Goal: Task Accomplishment & Management: Complete application form

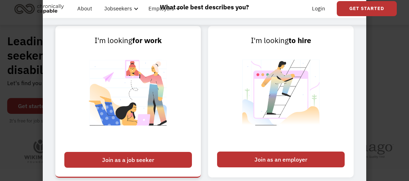
click at [147, 161] on div "Join as a job seeker" at bounding box center [127, 160] width 127 height 16
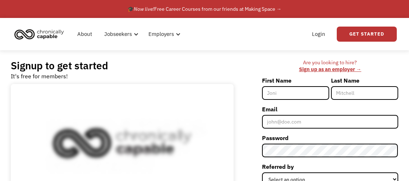
click at [281, 88] on input "First Name" at bounding box center [295, 93] width 67 height 14
type input "[PERSON_NAME]"
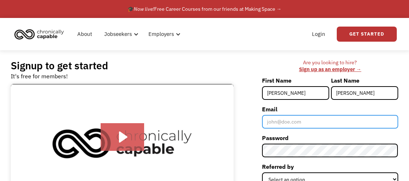
click at [283, 124] on input "Email" at bounding box center [330, 122] width 136 height 14
type input "[EMAIL_ADDRESS][DOMAIN_NAME]"
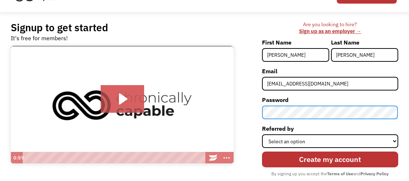
scroll to position [52, 0]
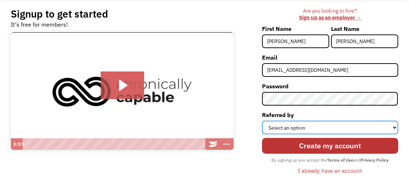
click at [279, 126] on select "Select an option Instagram Facebook Twitter Search Engine News Article Word of …" at bounding box center [330, 128] width 136 height 14
select select "Search Engine"
click at [262, 121] on select "Select an option Instagram Facebook Twitter Search Engine News Article Word of …" at bounding box center [330, 128] width 136 height 14
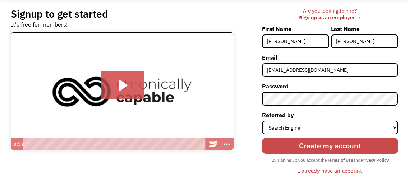
click at [324, 142] on input "Create my account" at bounding box center [330, 146] width 136 height 16
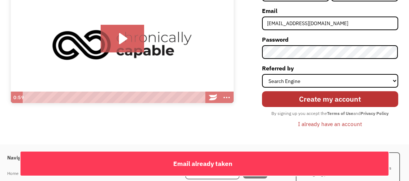
scroll to position [103, 0]
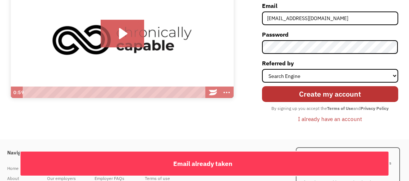
click at [321, 120] on div "I already have an account" at bounding box center [330, 119] width 64 height 9
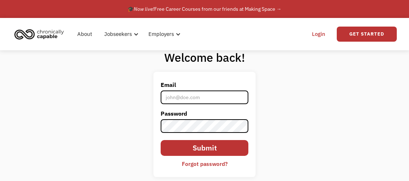
click at [205, 93] on input "Email" at bounding box center [204, 97] width 88 height 14
type input "[EMAIL_ADDRESS][DOMAIN_NAME]"
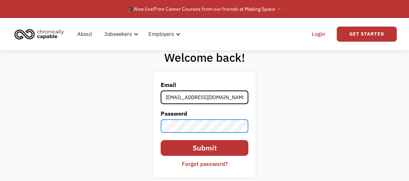
click at [160, 140] on input "Submit" at bounding box center [204, 148] width 88 height 16
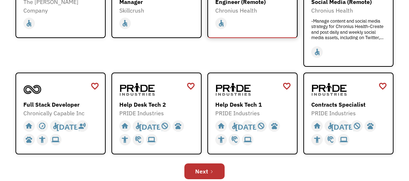
scroll to position [233, 0]
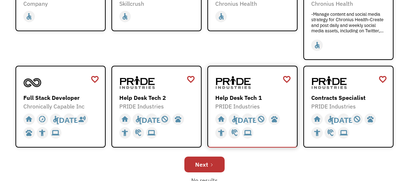
click at [236, 83] on div "Help Desk Tech 1 PRIDE Industries [URL][DOMAIN_NAME]" at bounding box center [253, 92] width 76 height 37
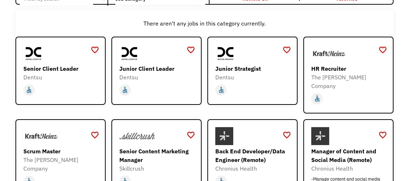
scroll to position [0, 0]
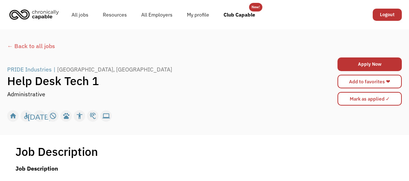
click at [31, 46] on div "← Back to all jobs" at bounding box center [204, 46] width 394 height 9
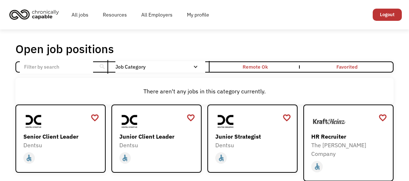
click at [52, 66] on input "Email Form" at bounding box center [56, 67] width 73 height 14
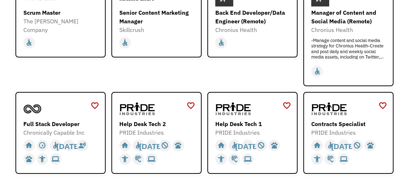
scroll to position [258, 0]
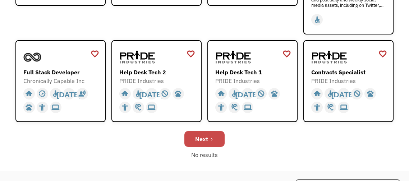
click at [213, 137] on icon "Next Page" at bounding box center [211, 139] width 4 height 4
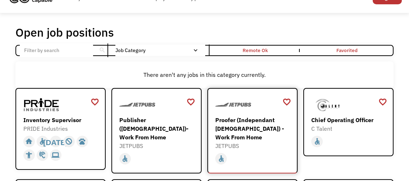
scroll to position [25, 0]
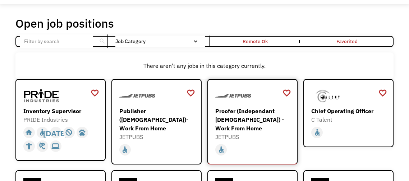
click at [245, 101] on img at bounding box center [233, 96] width 36 height 18
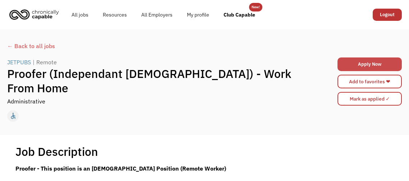
click at [351, 61] on link "Apply Now" at bounding box center [369, 64] width 64 height 14
